Goal: Transaction & Acquisition: Book appointment/travel/reservation

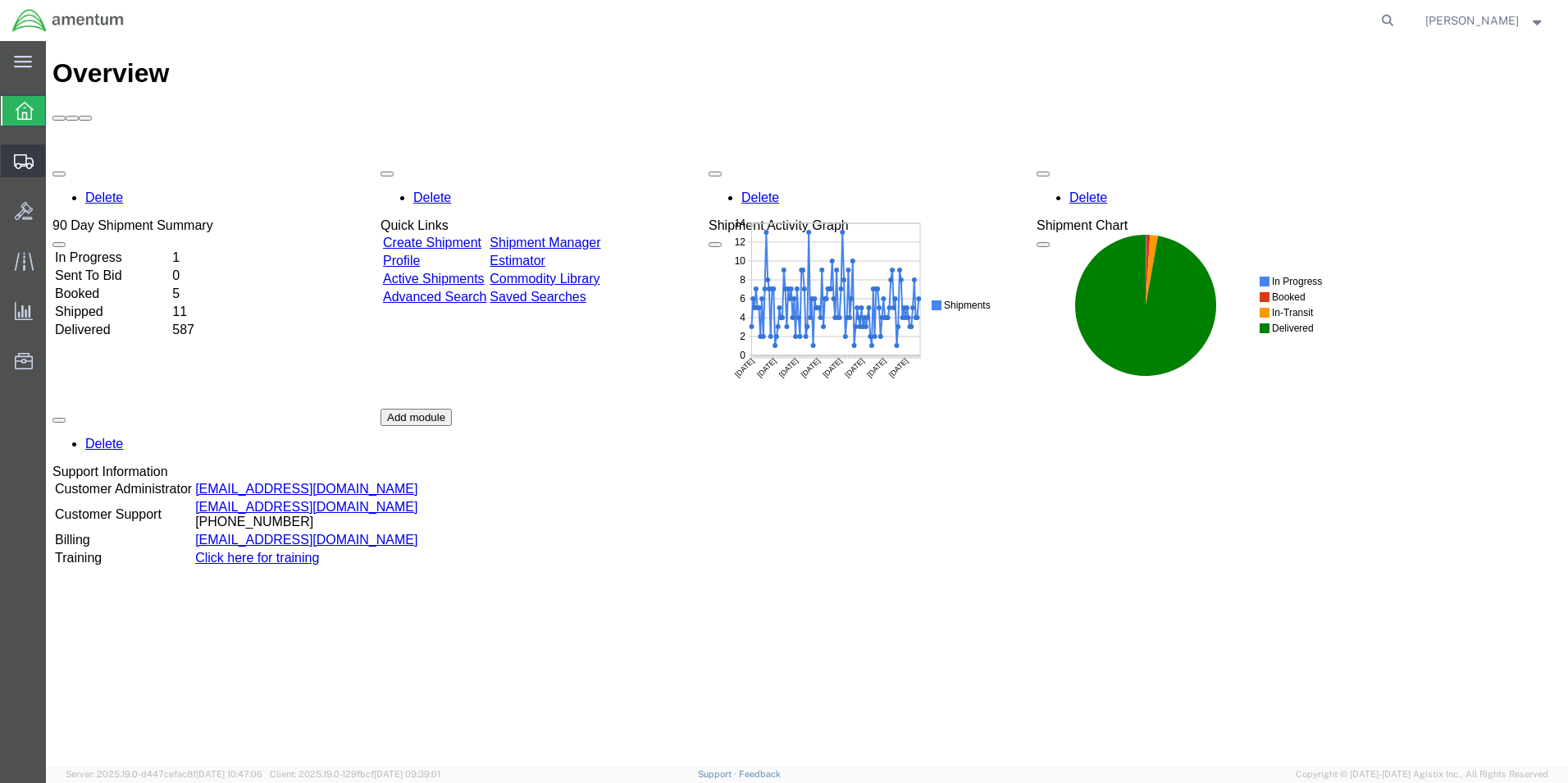
click at [0, 0] on span "Shipment Manager" at bounding box center [0, 0] width 0 height 0
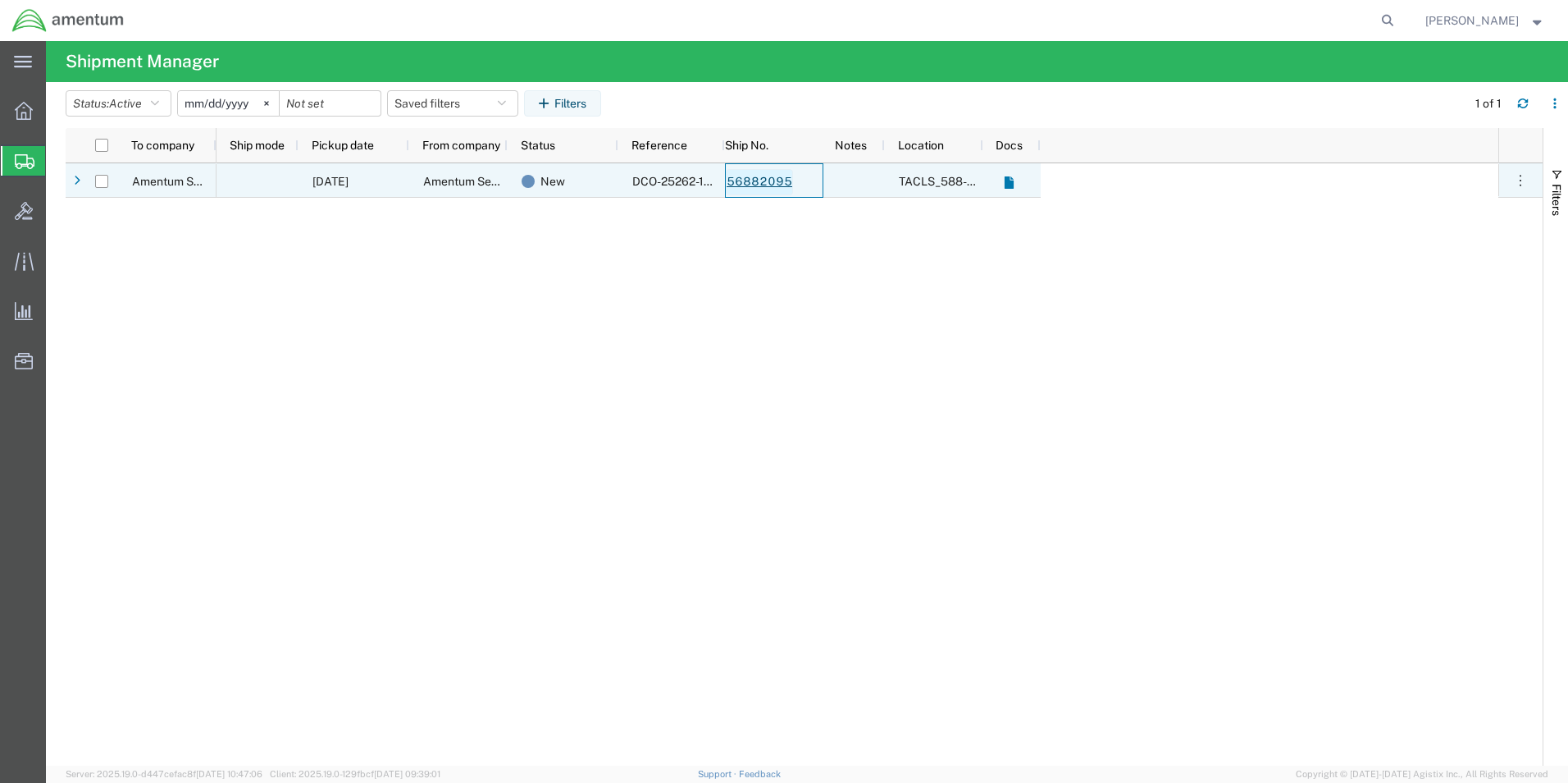
click at [771, 184] on link "56882095" at bounding box center [759, 182] width 67 height 26
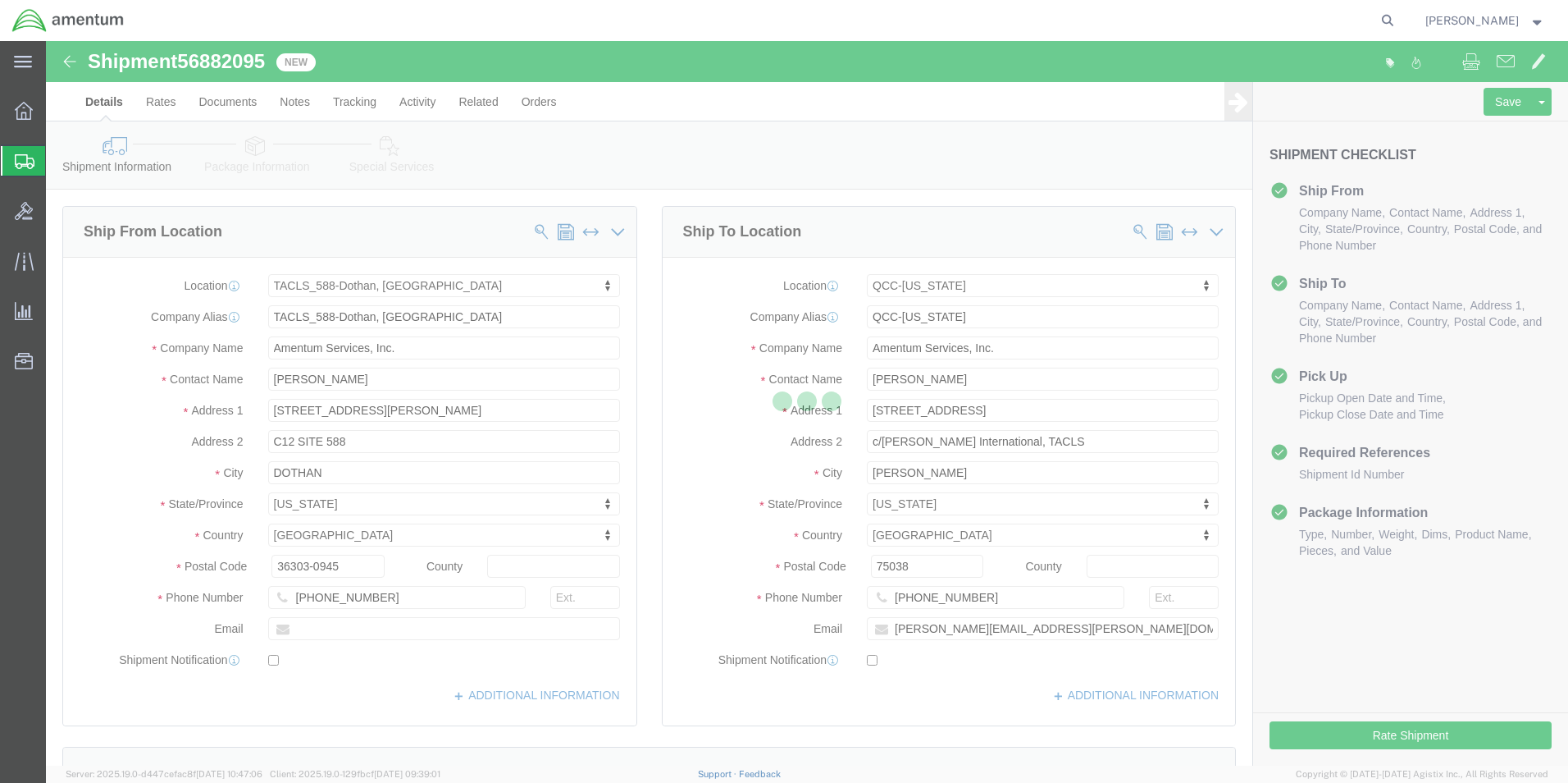
select select "42706"
select select "42668"
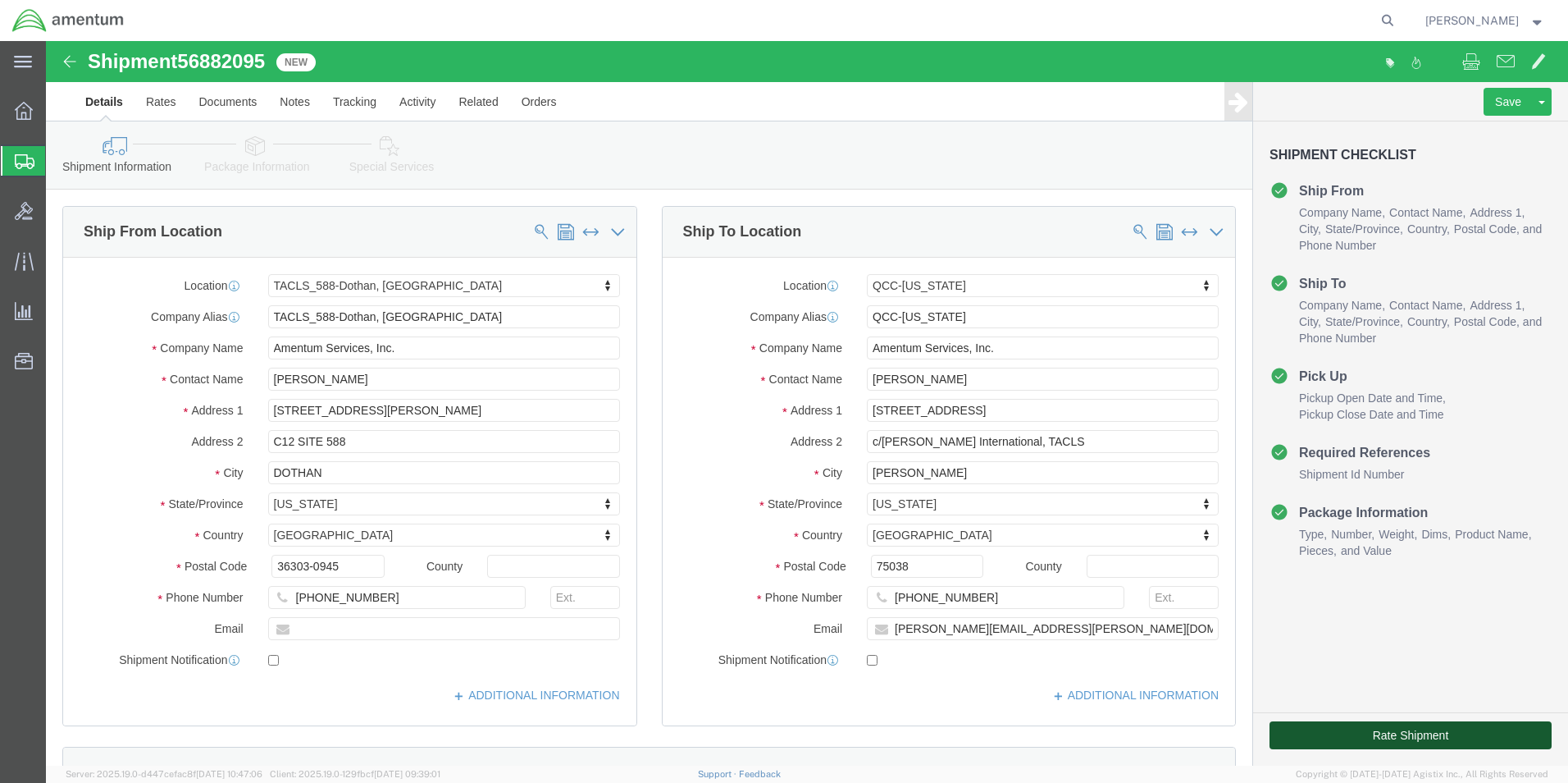
click button "Rate Shipment"
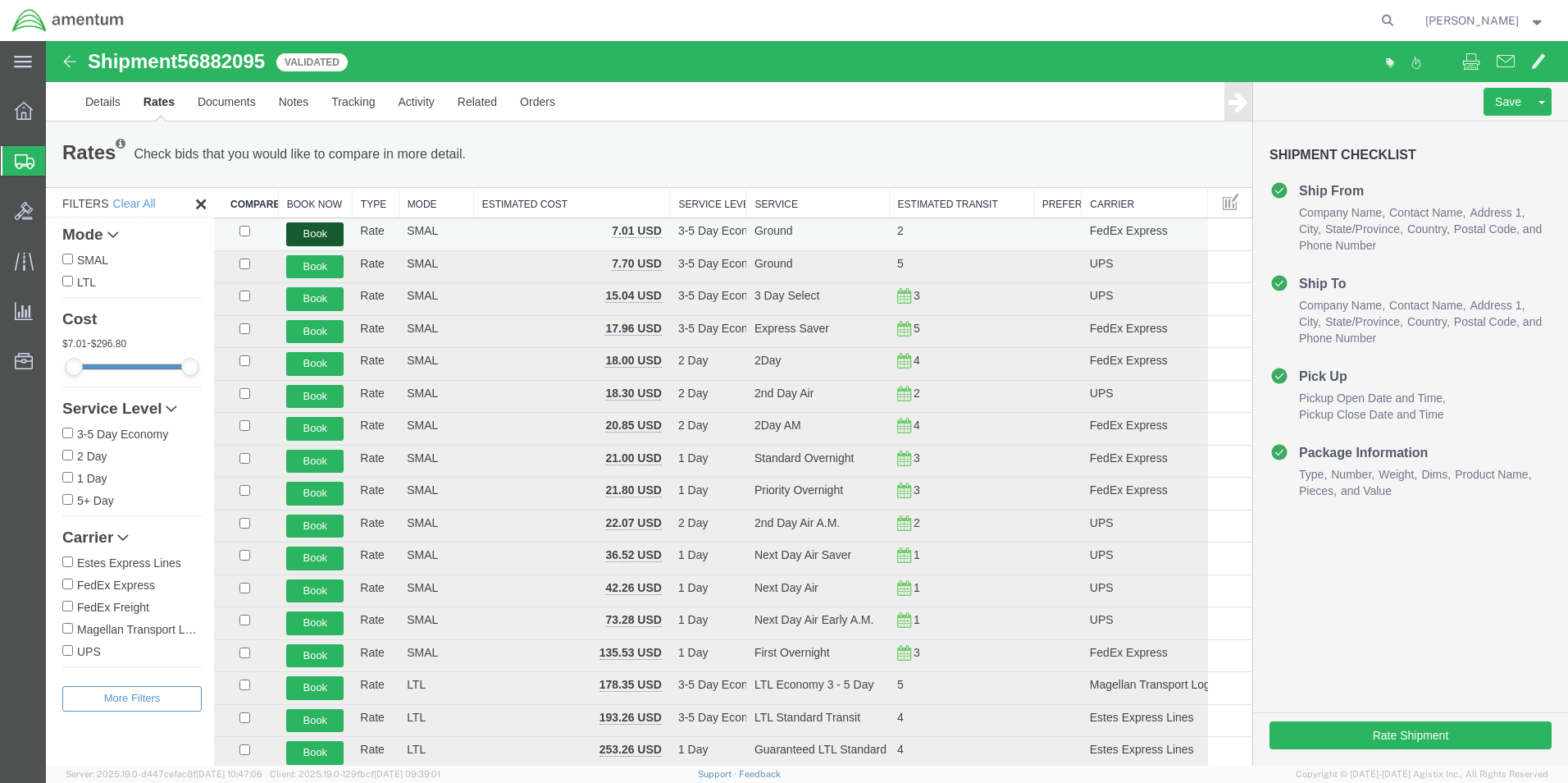
click at [314, 232] on button "Book" at bounding box center [315, 234] width 58 height 24
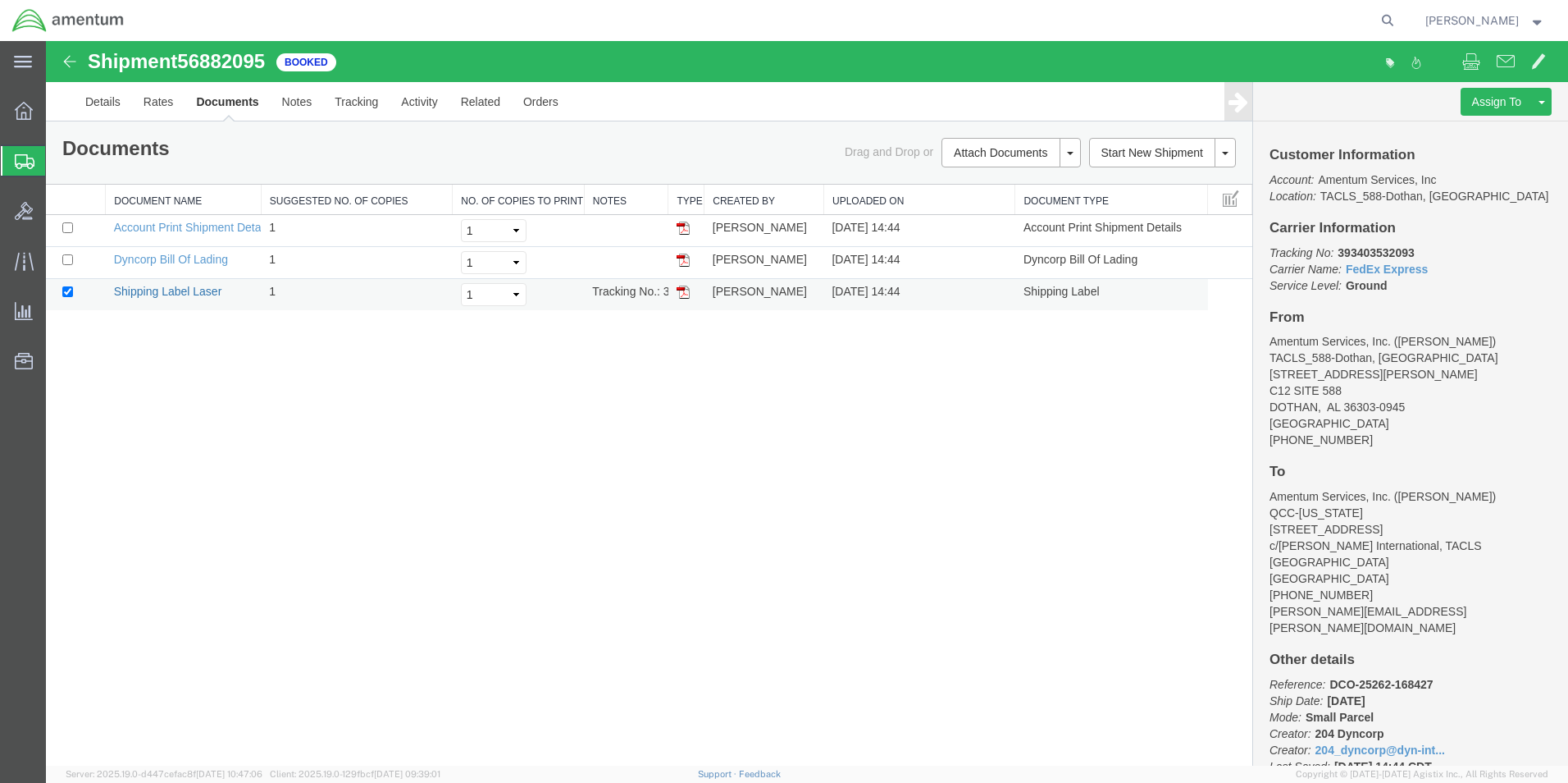
click at [197, 293] on link "Shipping Label Laser" at bounding box center [168, 291] width 108 height 13
click at [0, 0] on span "Shipment Manager" at bounding box center [0, 0] width 0 height 0
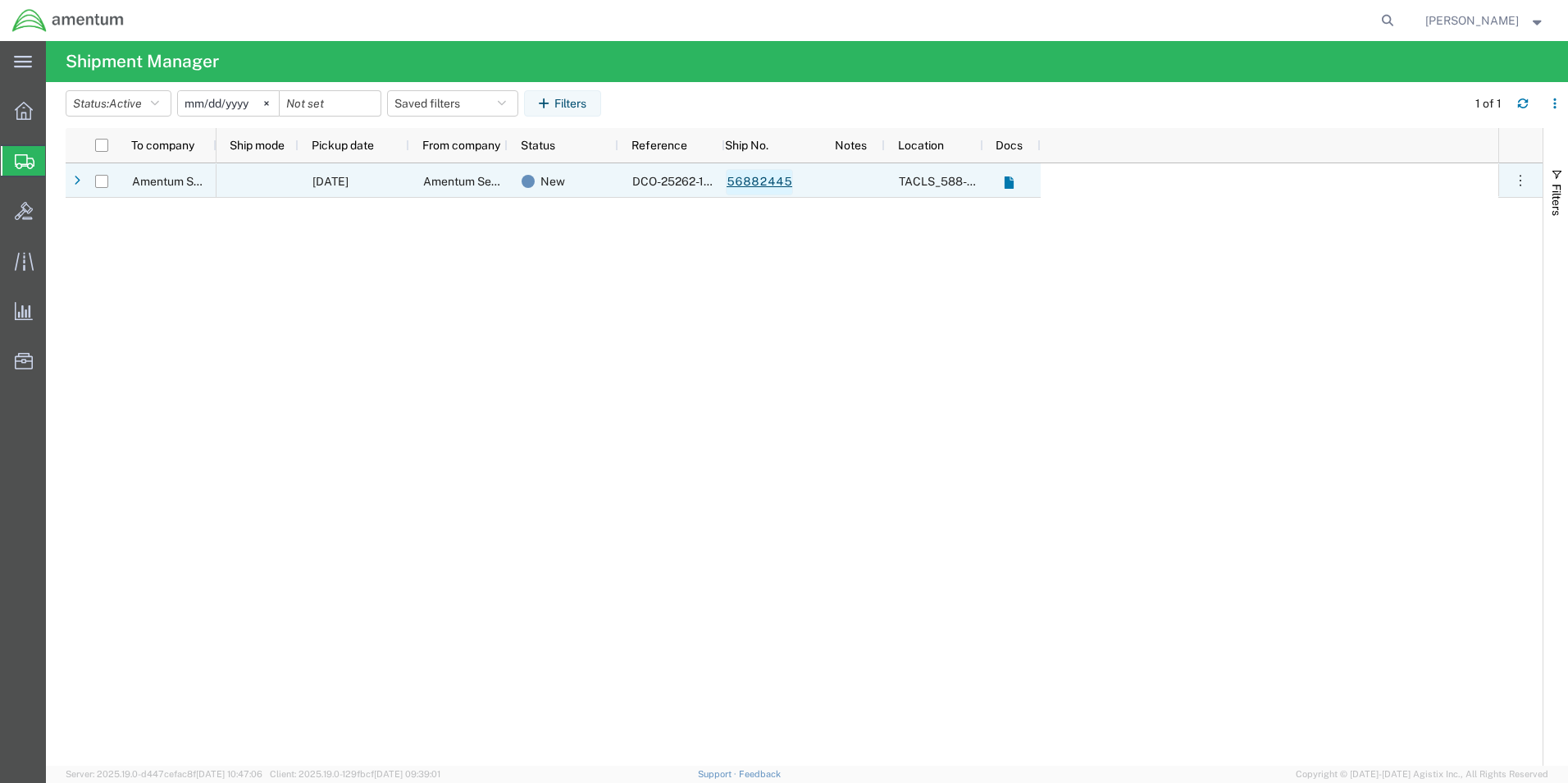
click at [753, 183] on link "56882445" at bounding box center [759, 182] width 67 height 26
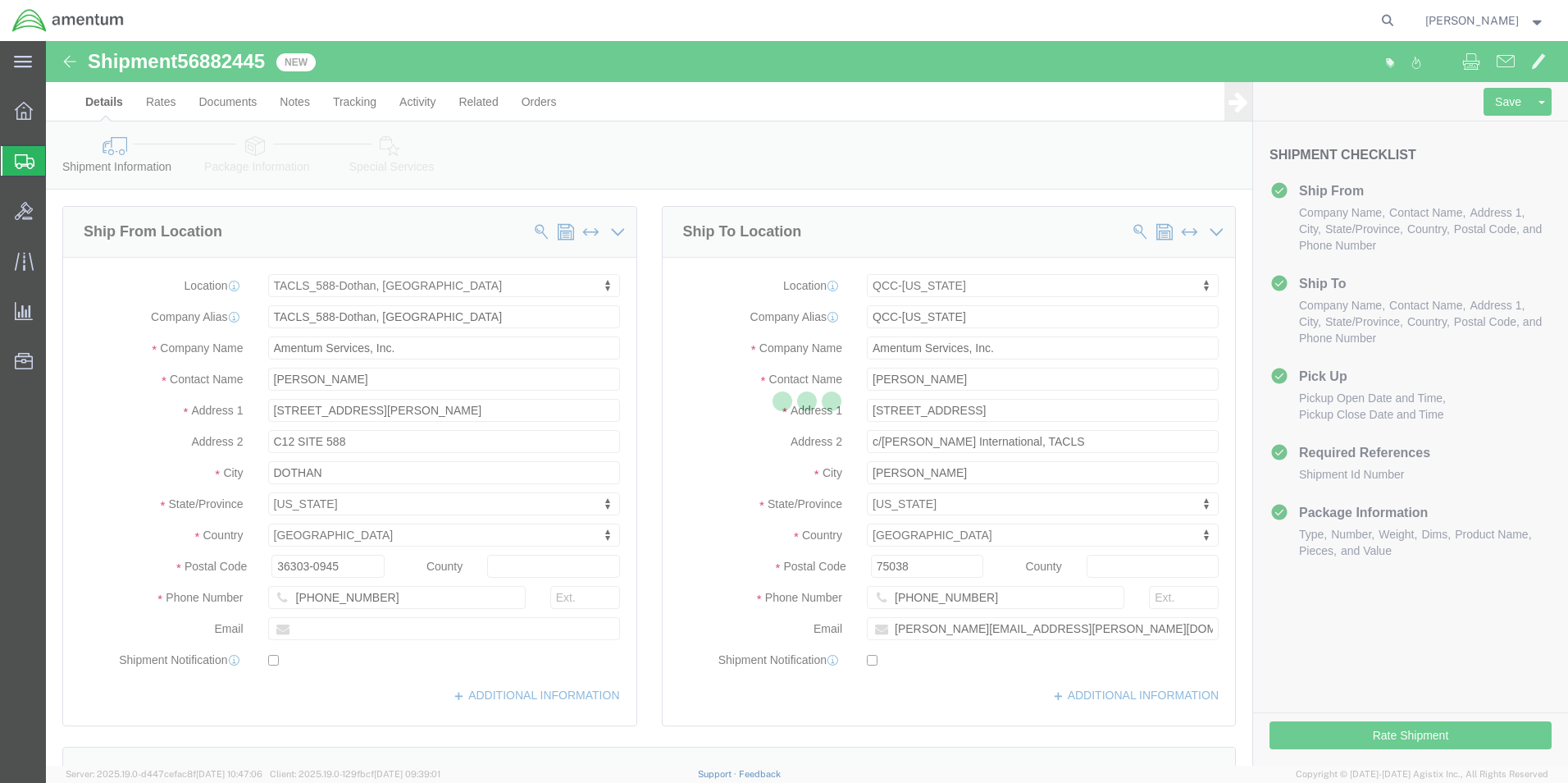
select select "42706"
select select "42668"
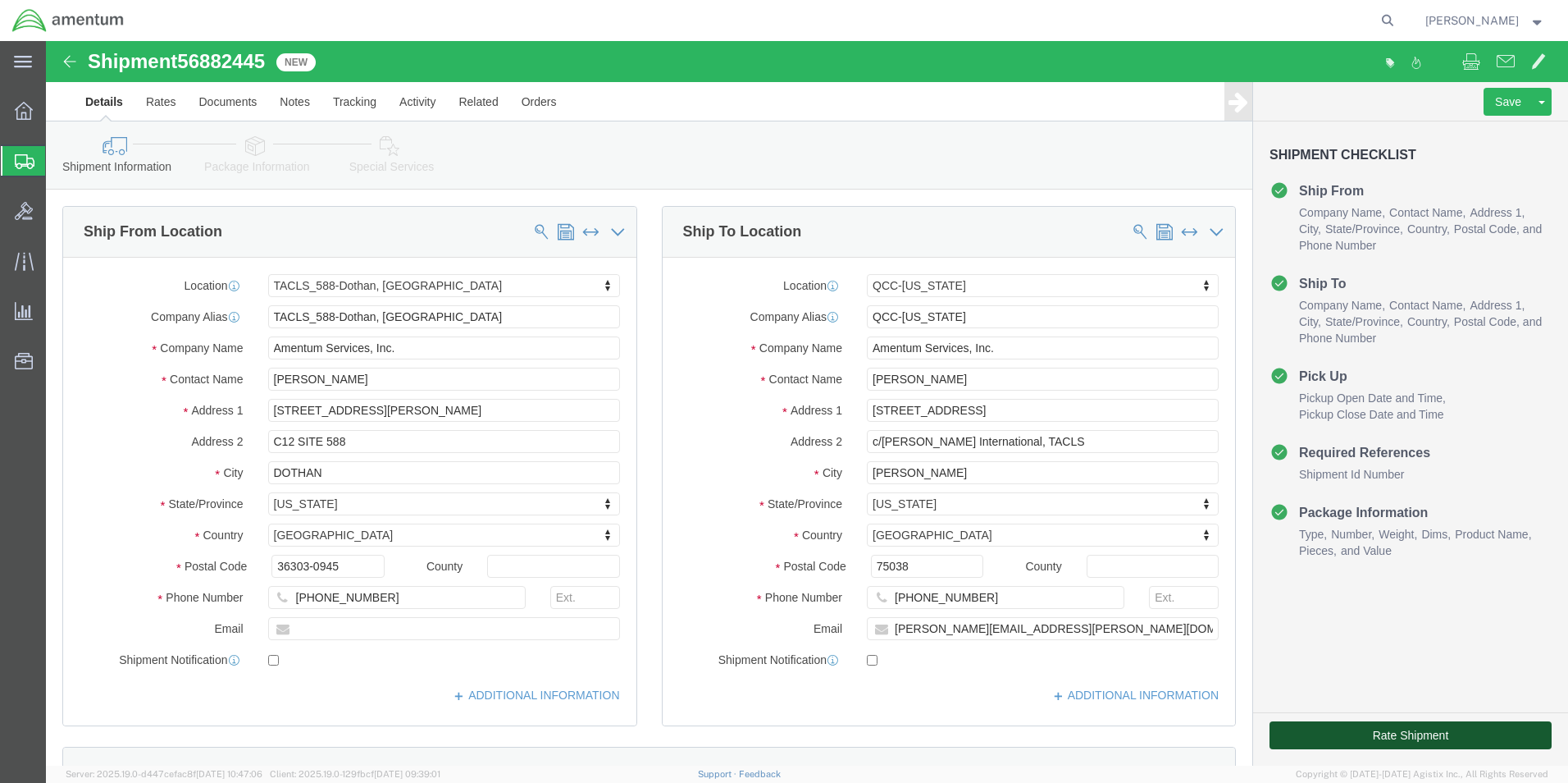
click button "Rate Shipment"
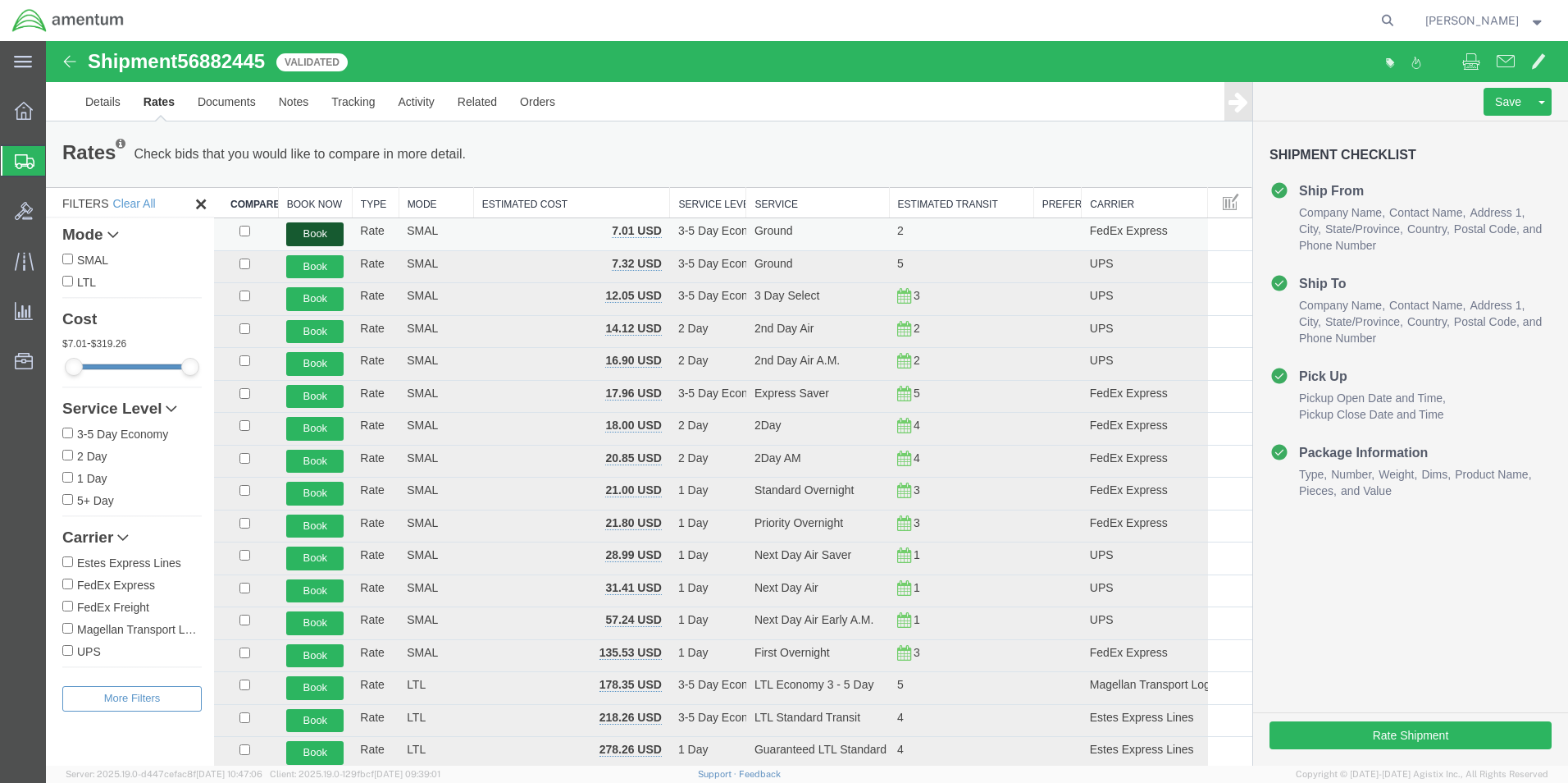
click at [323, 232] on button "Book" at bounding box center [315, 234] width 58 height 24
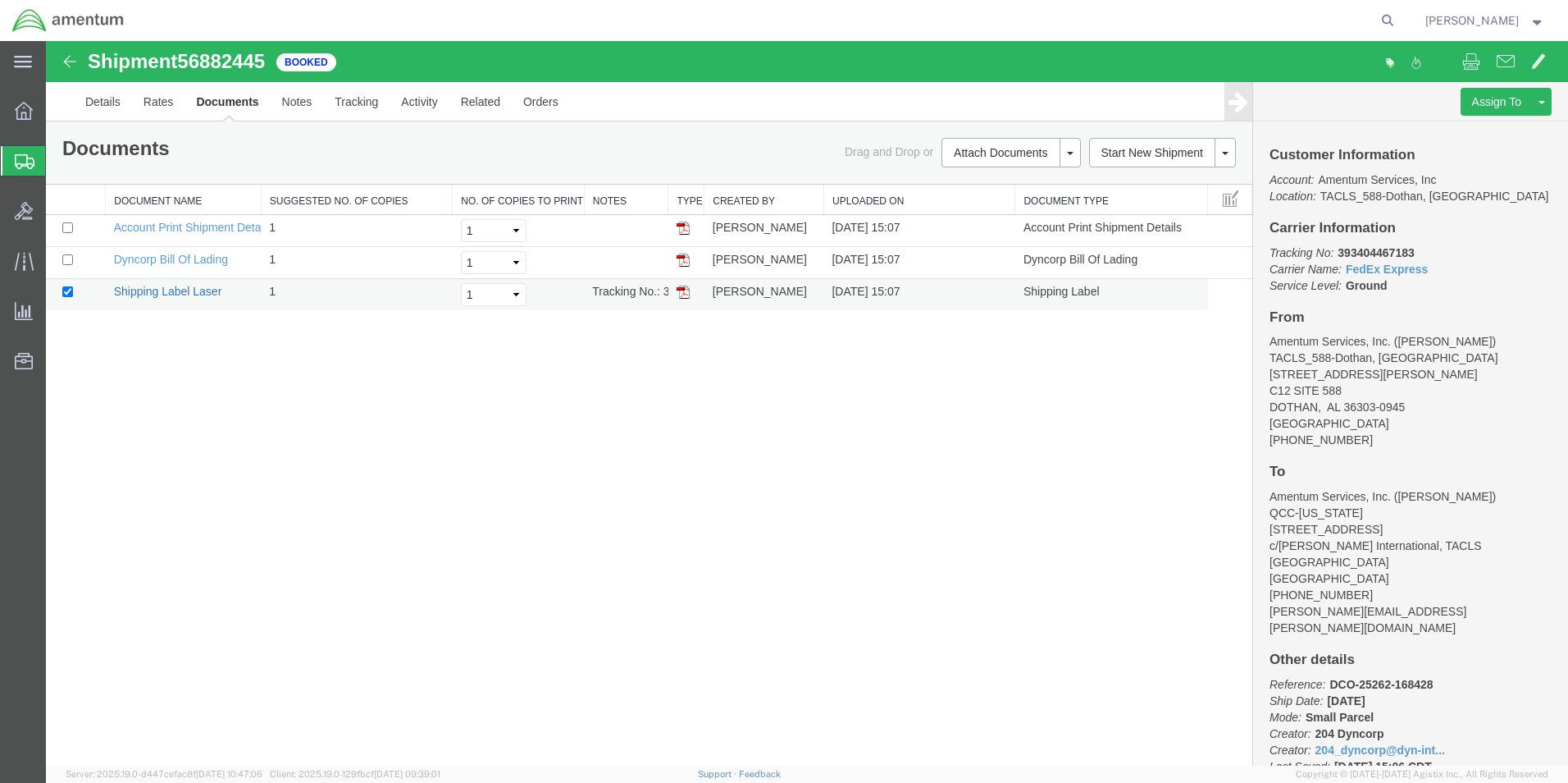
click at [164, 291] on link "Shipping Label Laser" at bounding box center [168, 291] width 108 height 13
click at [1469, 22] on span "[PERSON_NAME]" at bounding box center [1472, 20] width 94 height 18
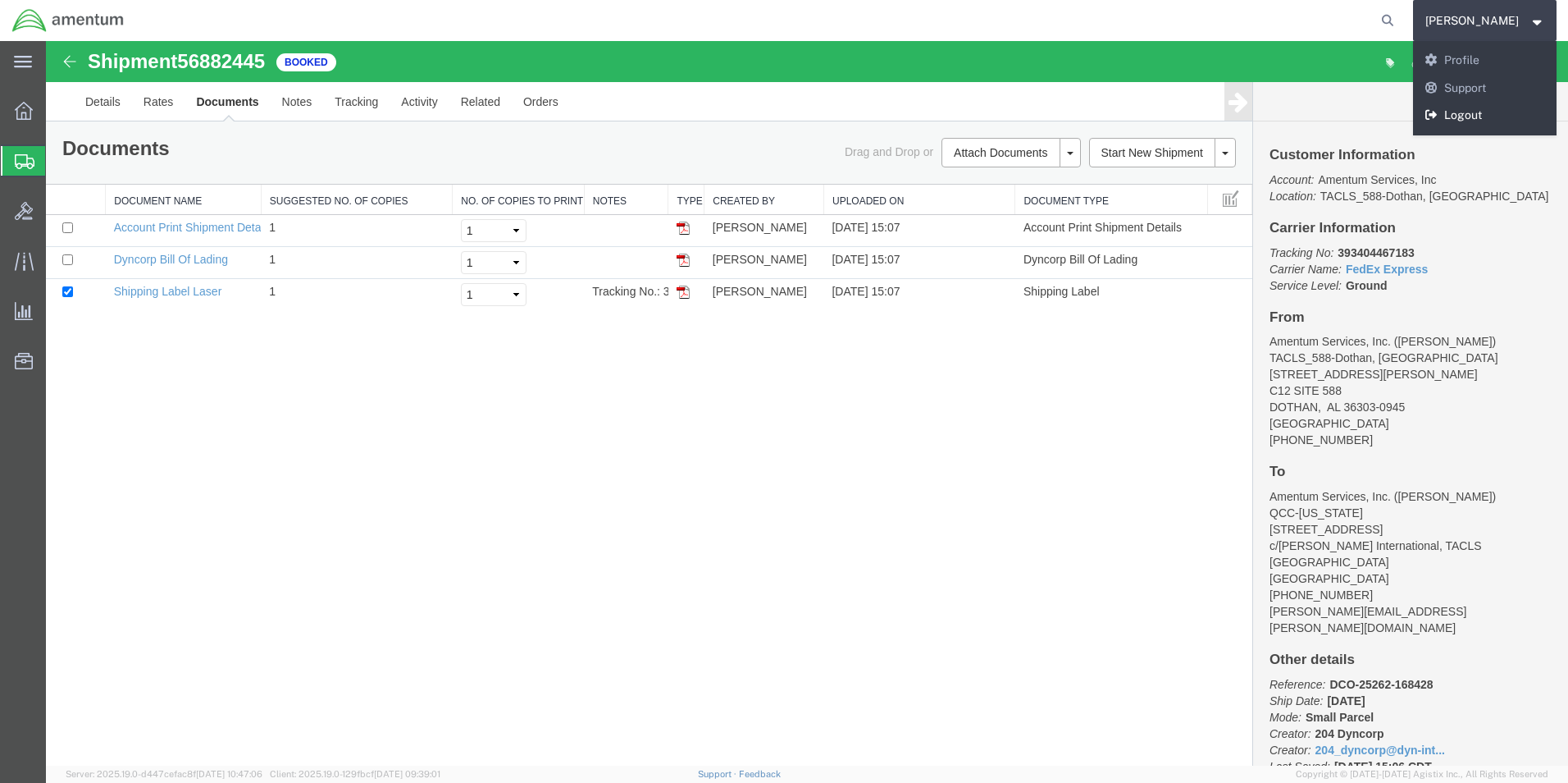
click at [1465, 111] on link "Logout" at bounding box center [1484, 115] width 144 height 28
